Goal: Task Accomplishment & Management: Manage account settings

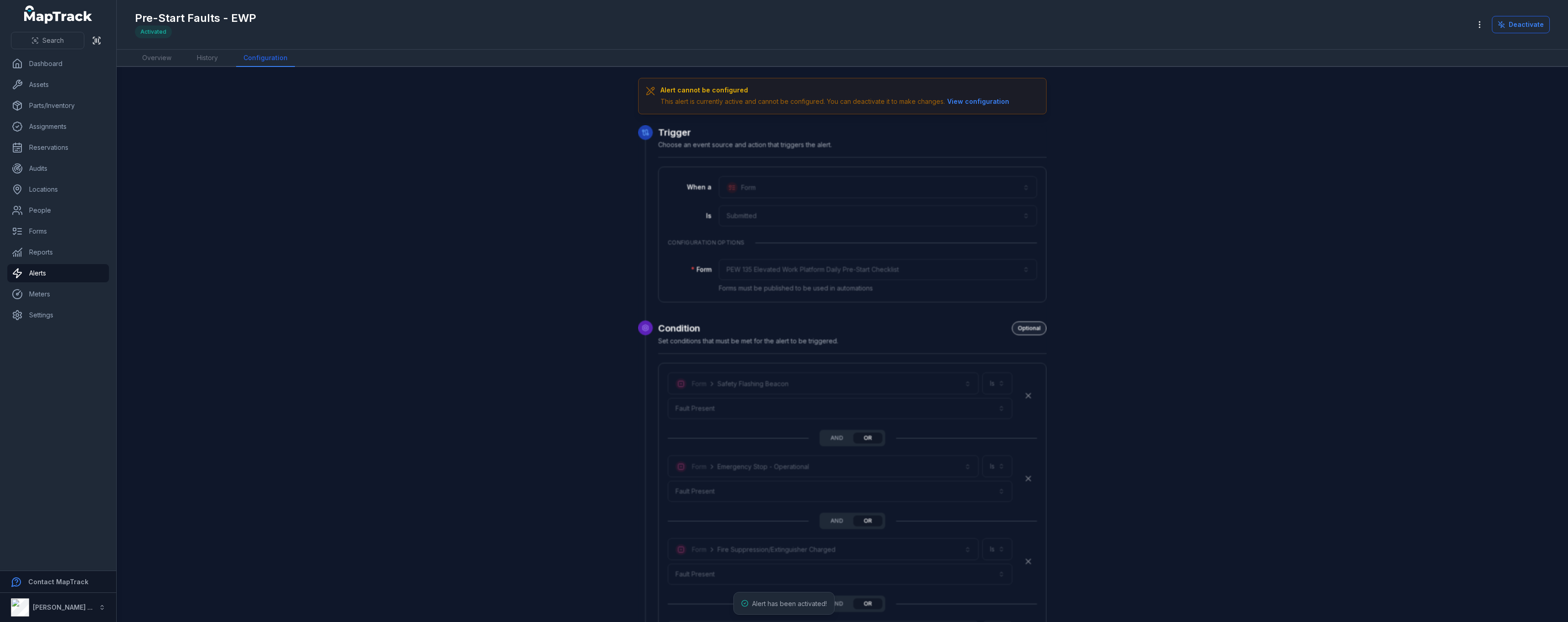
scroll to position [2260, 0]
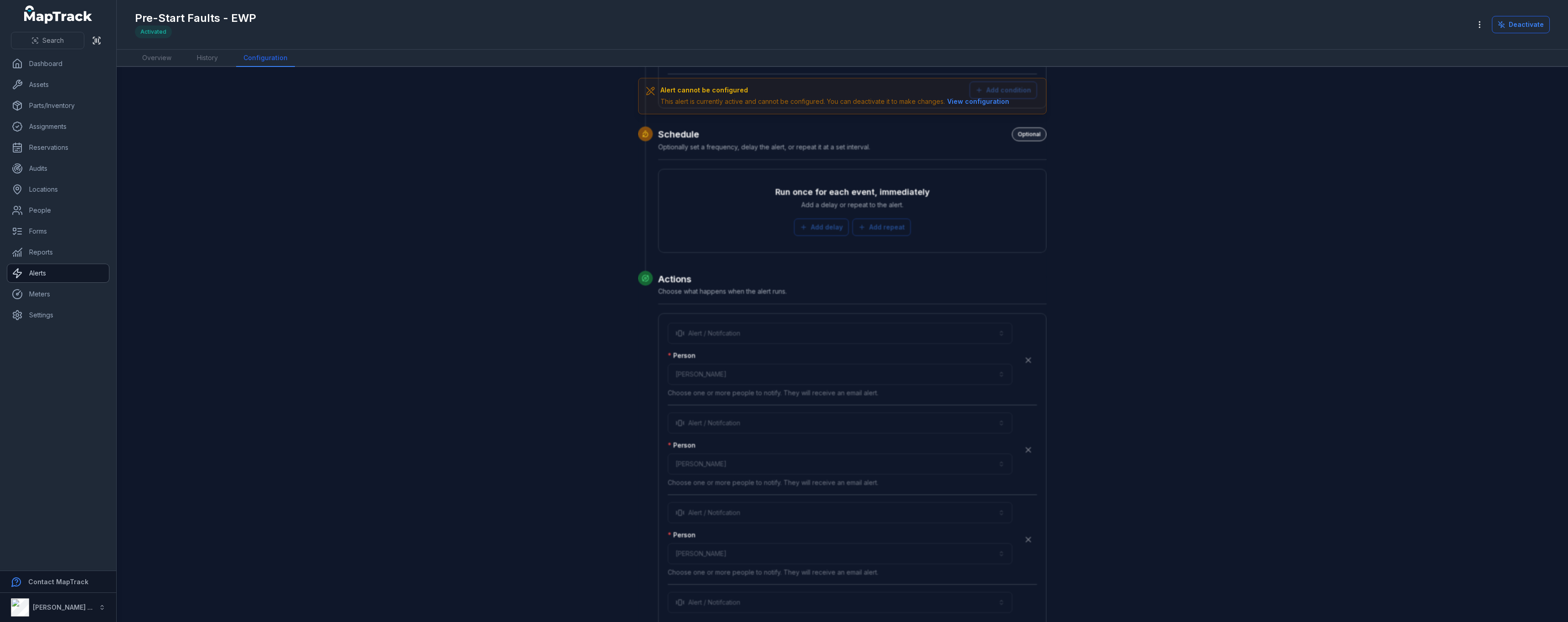
click at [66, 271] on link "Alerts" at bounding box center [58, 273] width 102 height 18
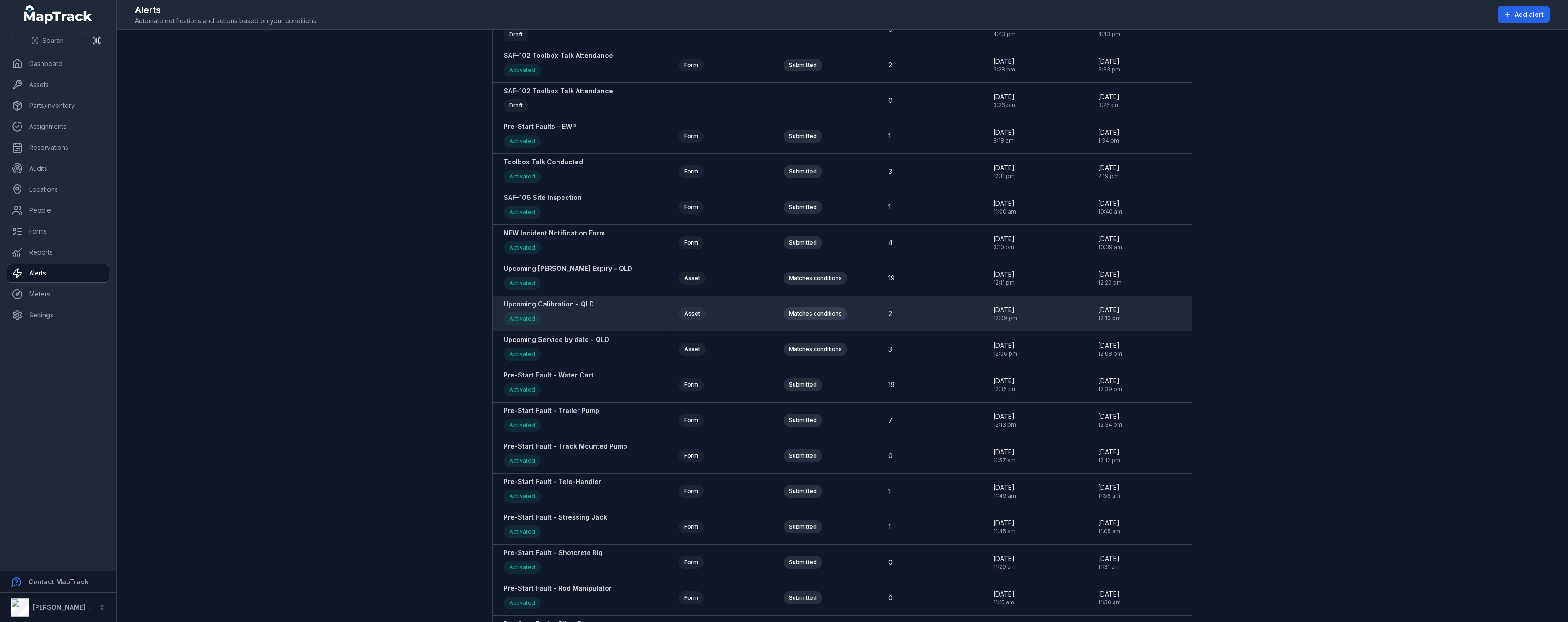
scroll to position [501, 0]
click at [549, 306] on strong "Upcoming Calibration - QLD" at bounding box center [549, 302] width 90 height 9
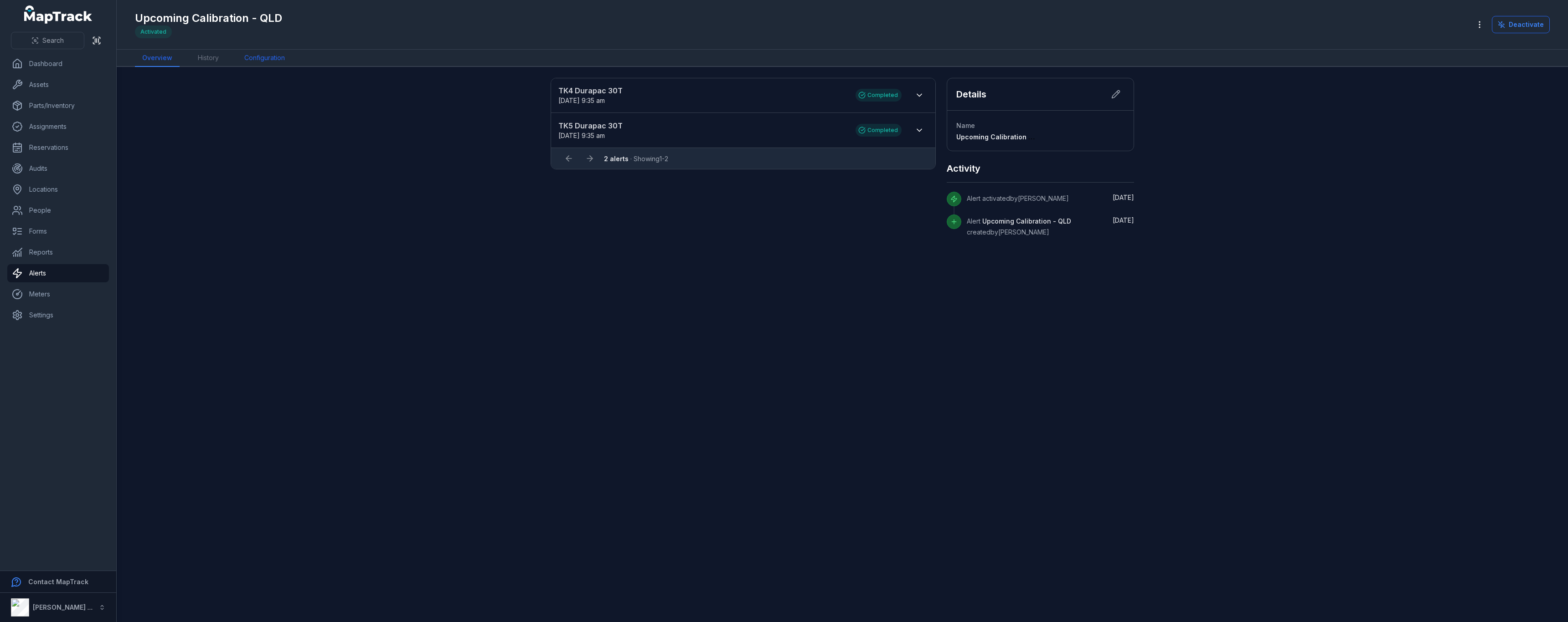
click at [285, 59] on link "Configuration" at bounding box center [264, 58] width 55 height 17
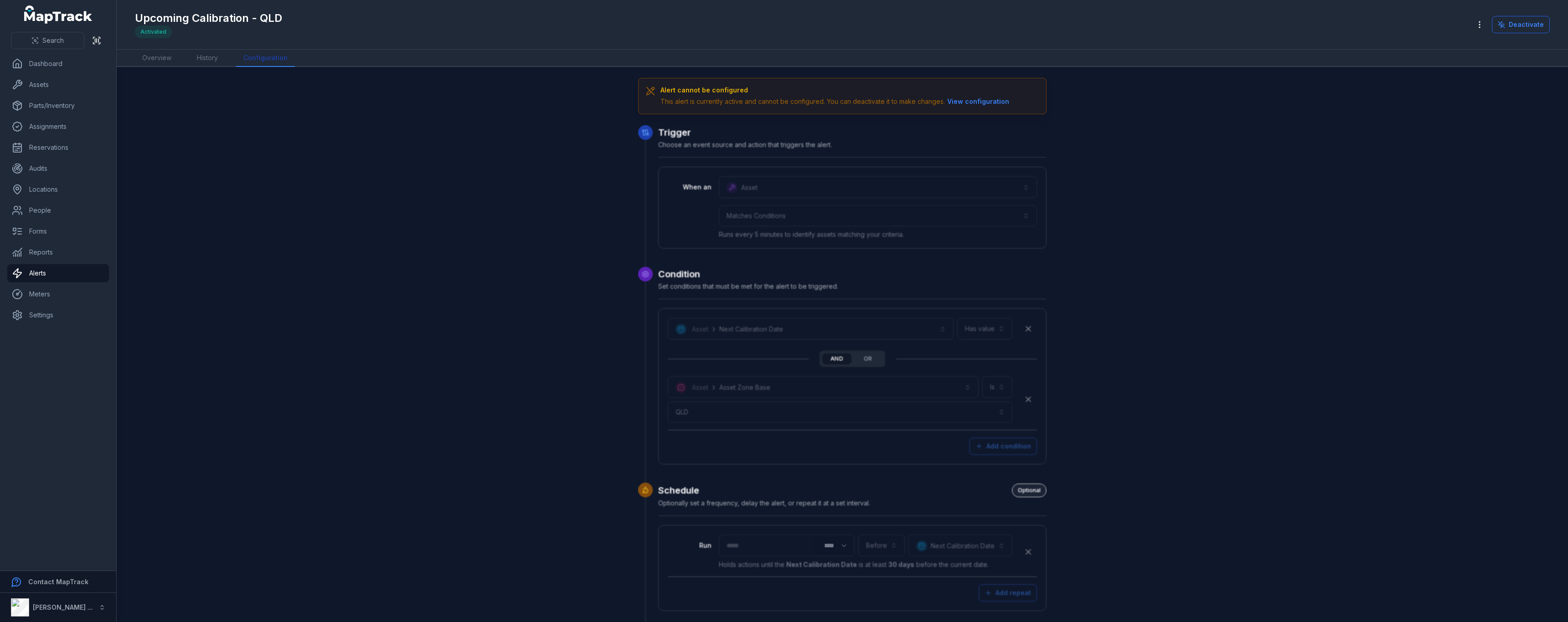
scroll to position [316, 0]
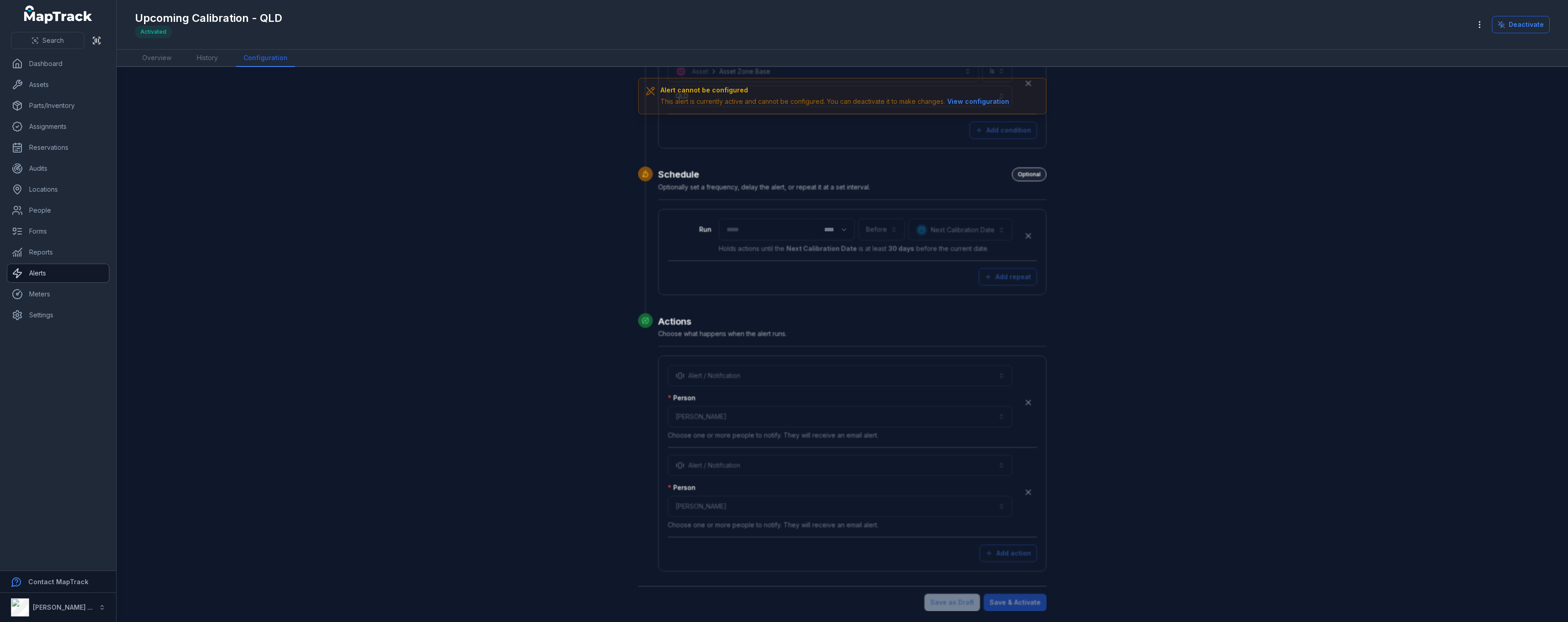
click at [64, 280] on link "Alerts" at bounding box center [58, 273] width 102 height 18
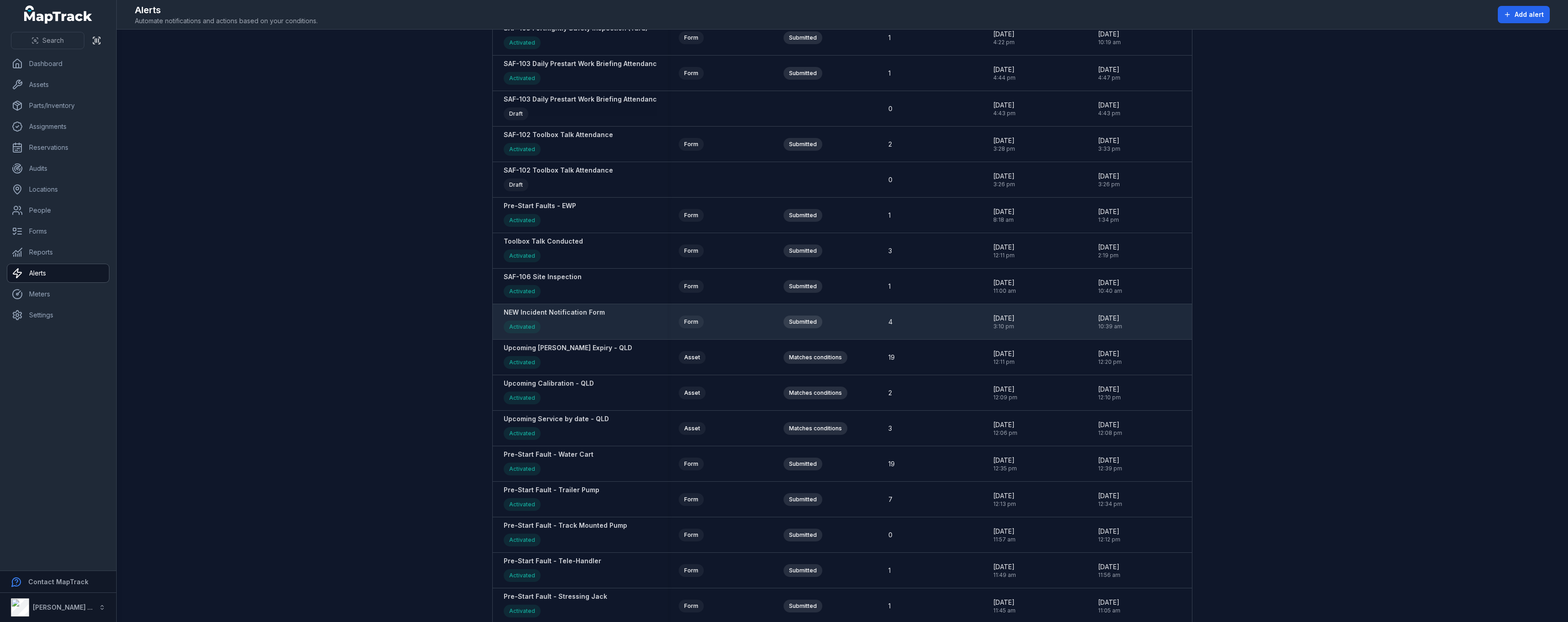
scroll to position [456, 0]
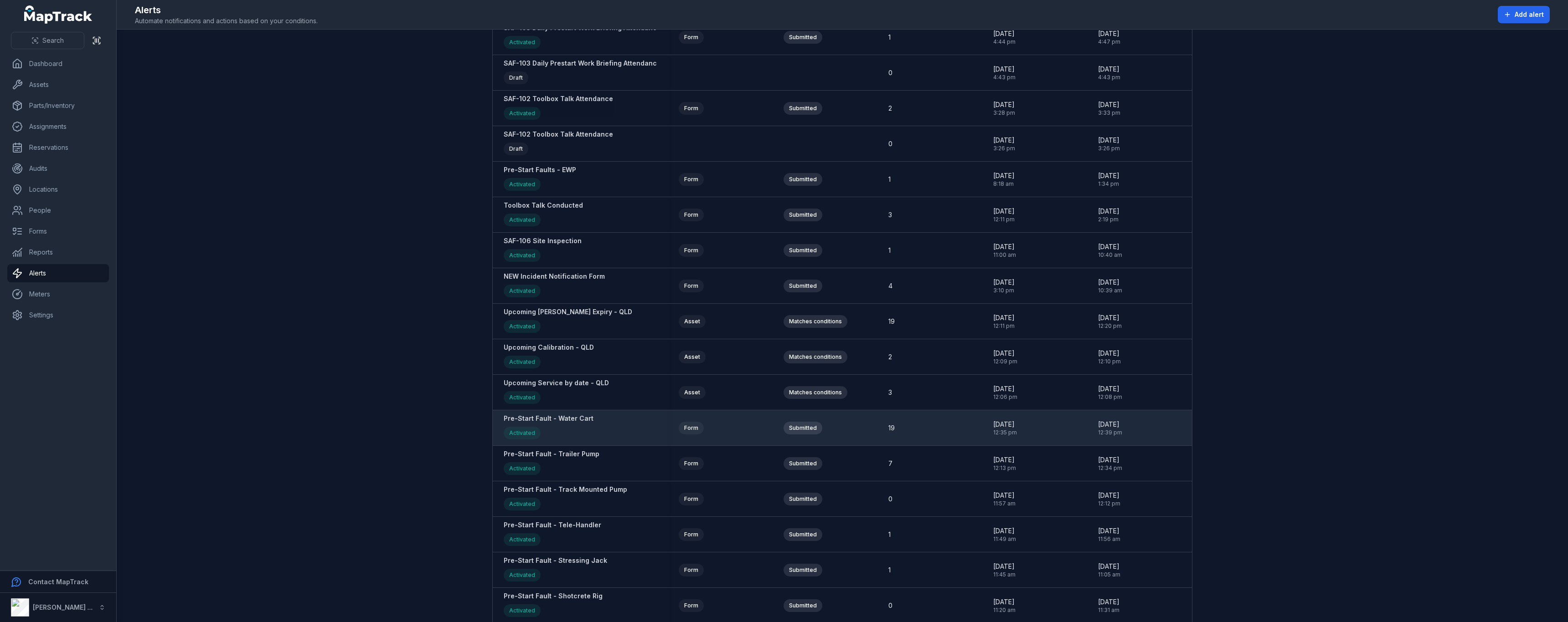
click at [603, 430] on div "Pre-Start Fault - Water Cart Activated" at bounding box center [580, 428] width 153 height 28
click at [576, 423] on strong "Pre-Start Fault - Water Cart" at bounding box center [549, 419] width 90 height 9
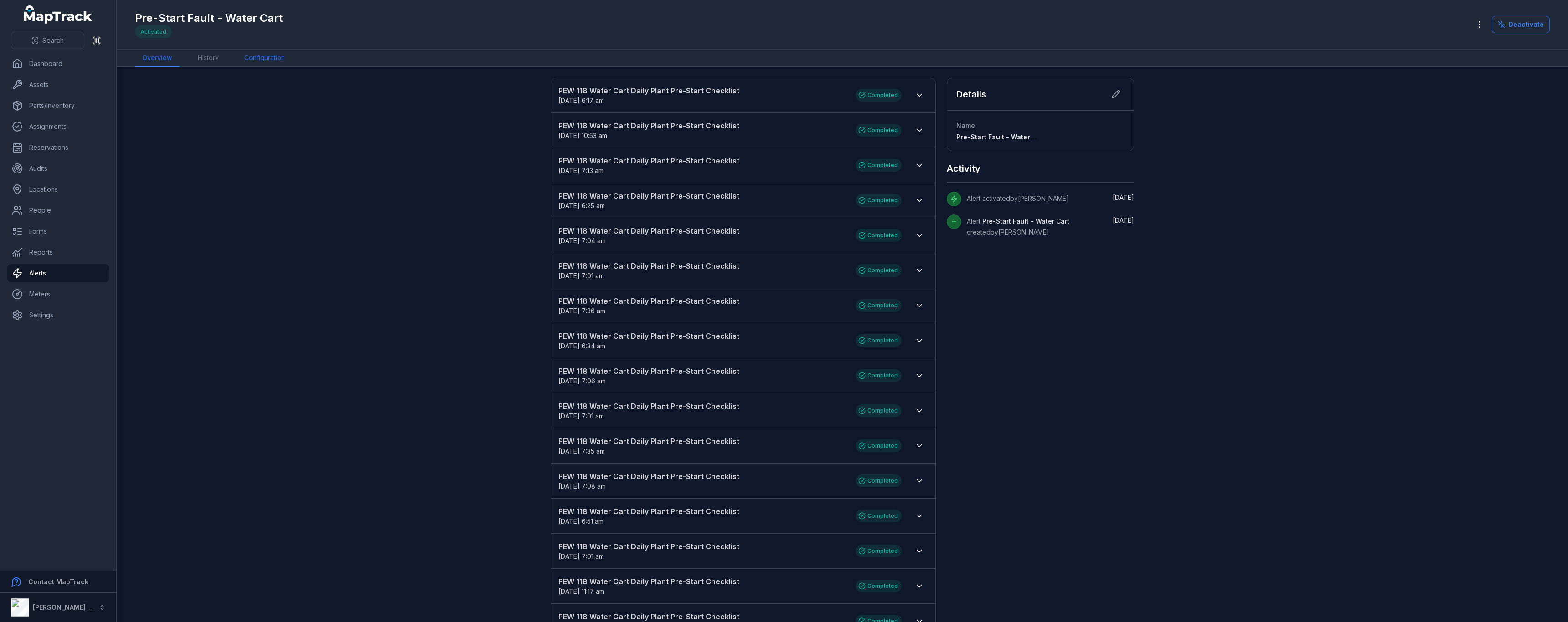
click at [276, 57] on link "Configuration" at bounding box center [264, 58] width 55 height 17
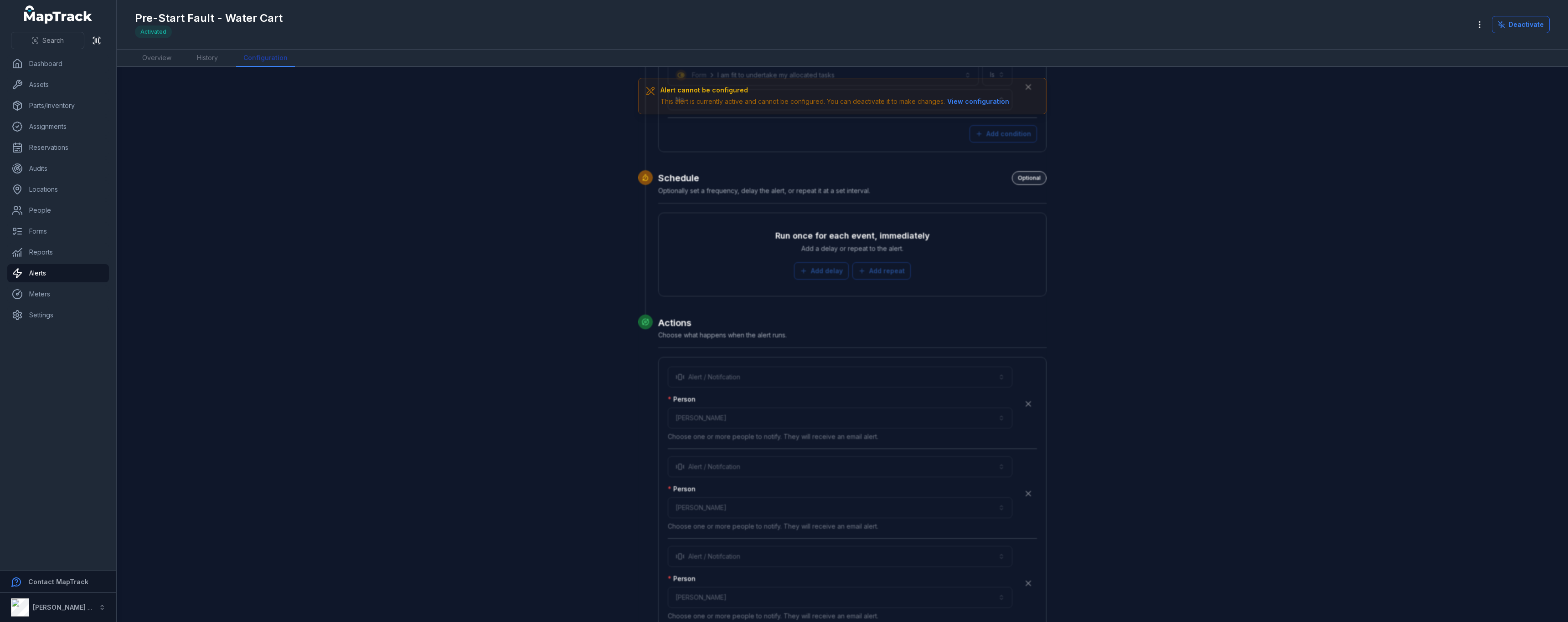
scroll to position [2141, 0]
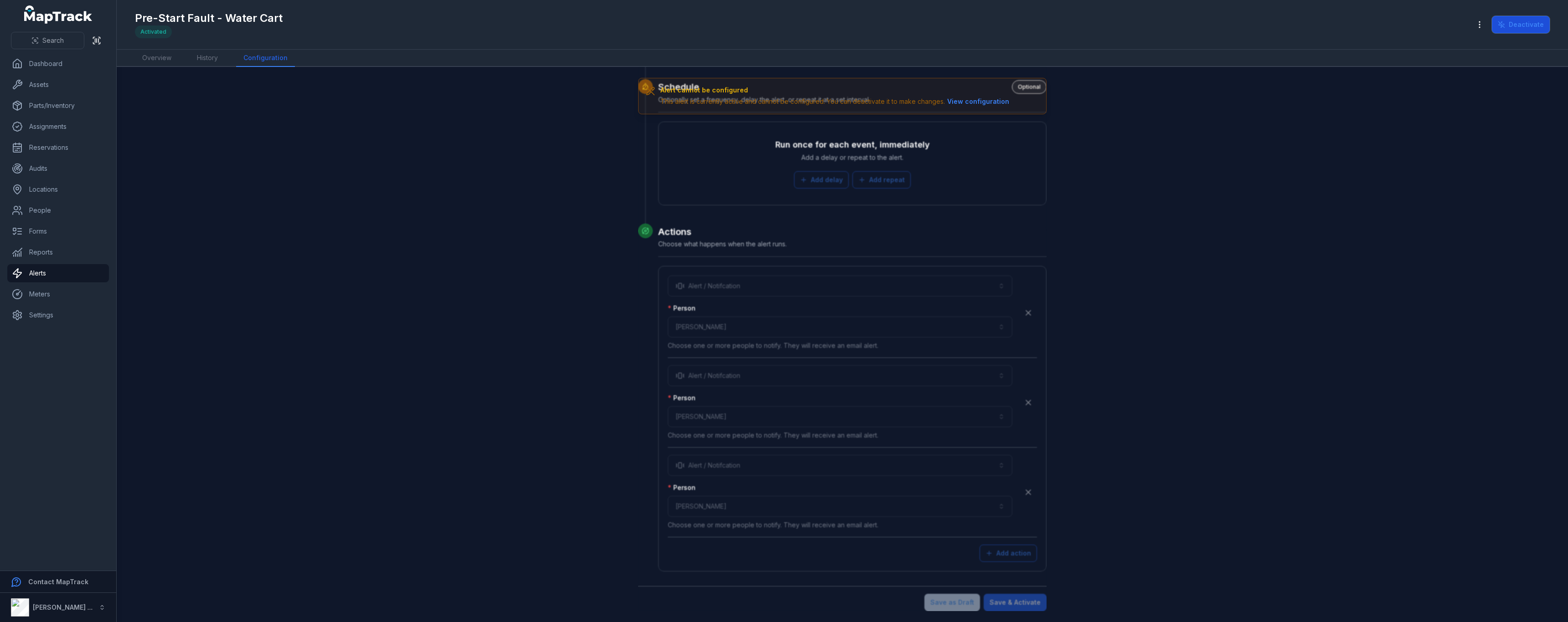
click at [1512, 22] on button "Deactivate" at bounding box center [1521, 24] width 58 height 17
